Goal: Task Accomplishment & Management: Use online tool/utility

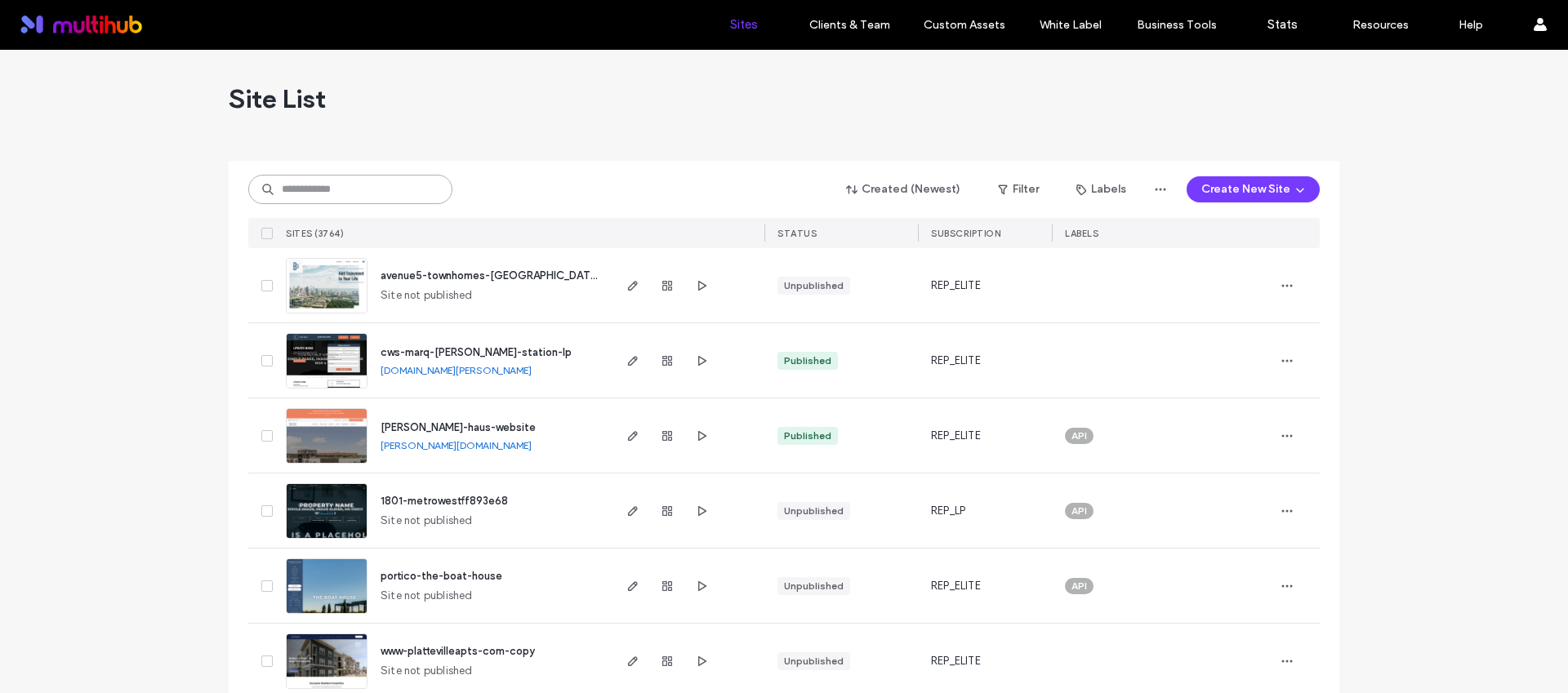
click at [359, 187] on input at bounding box center [351, 190] width 205 height 30
paste input "********"
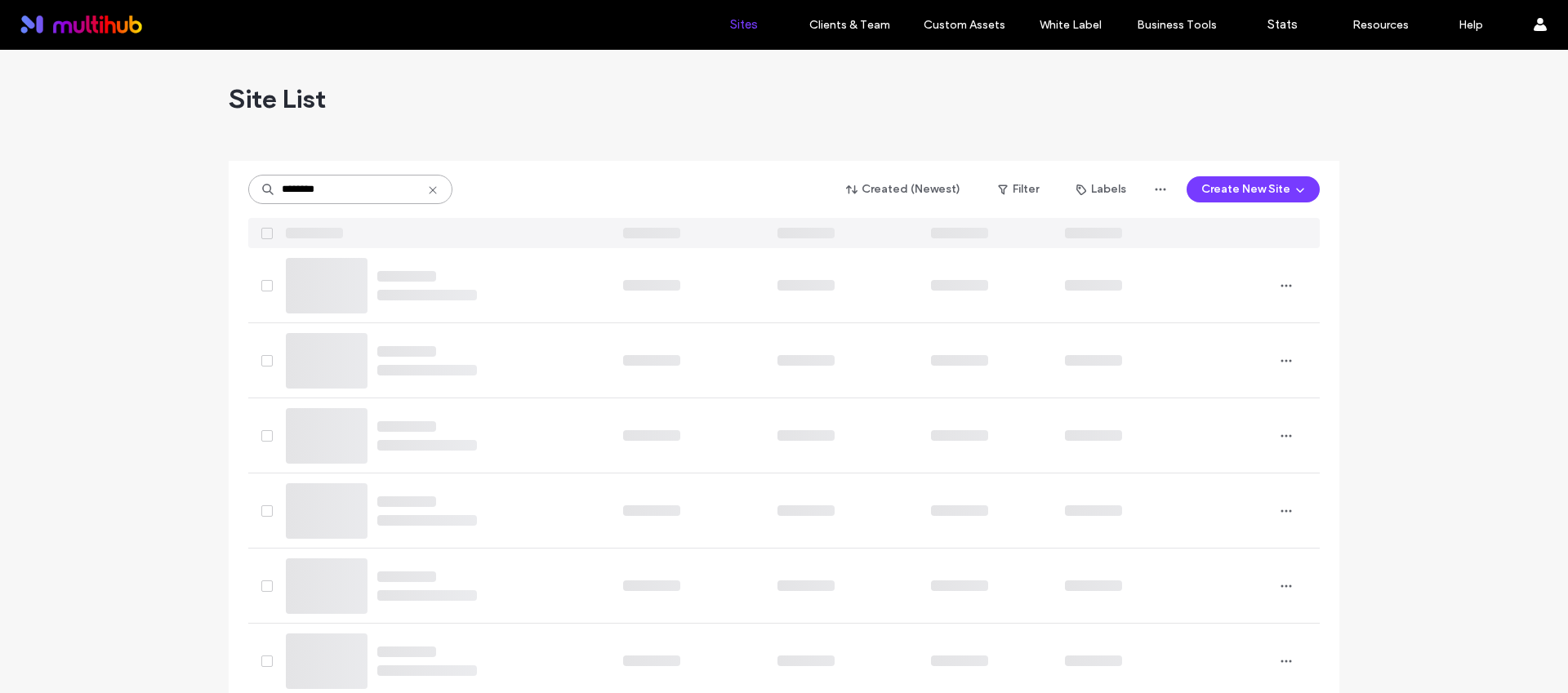
type input "********"
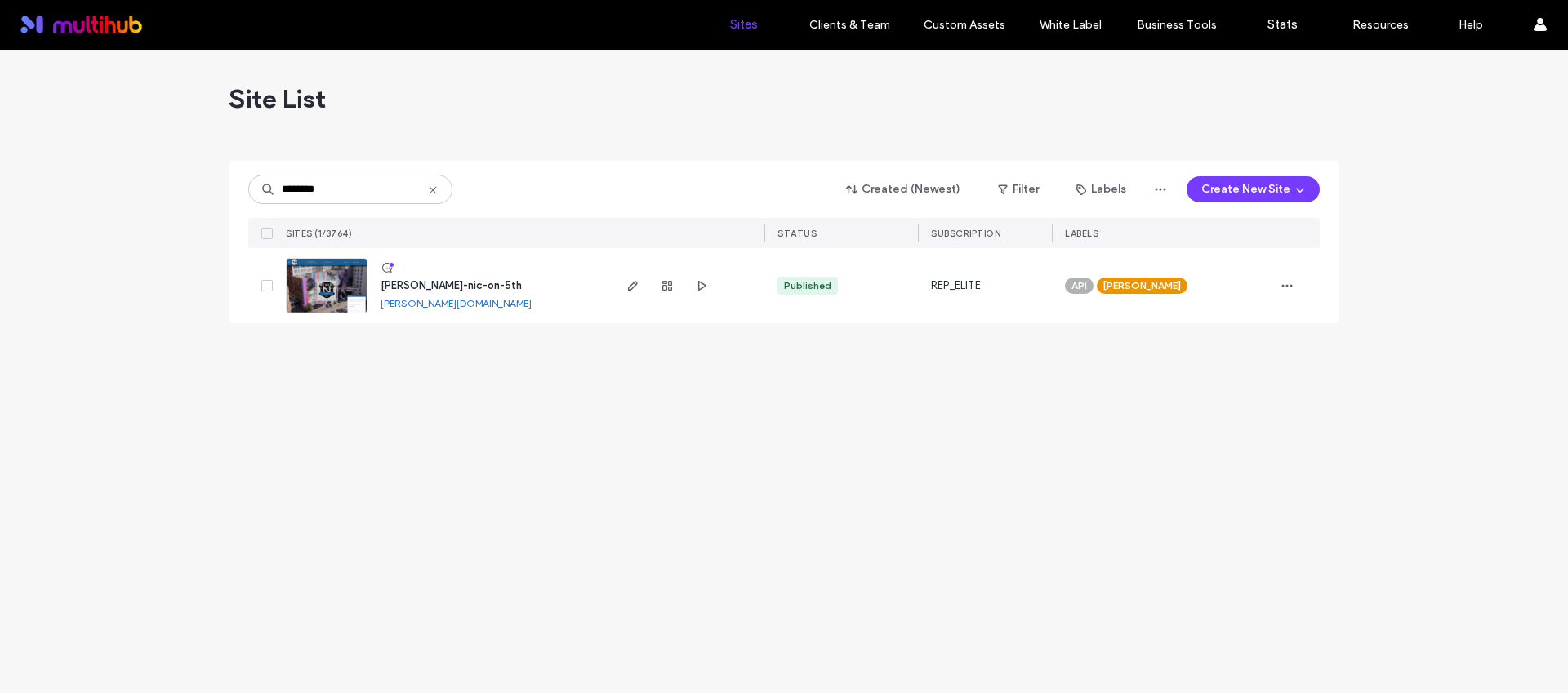
click at [340, 290] on img at bounding box center [327, 315] width 80 height 111
